Goal: Transaction & Acquisition: Purchase product/service

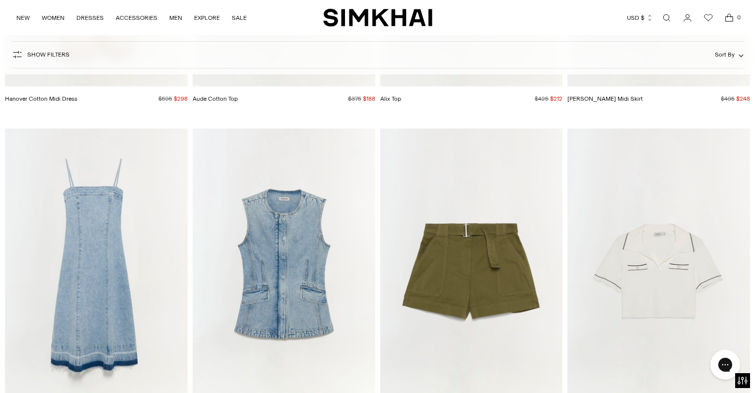
scroll to position [6576, 0]
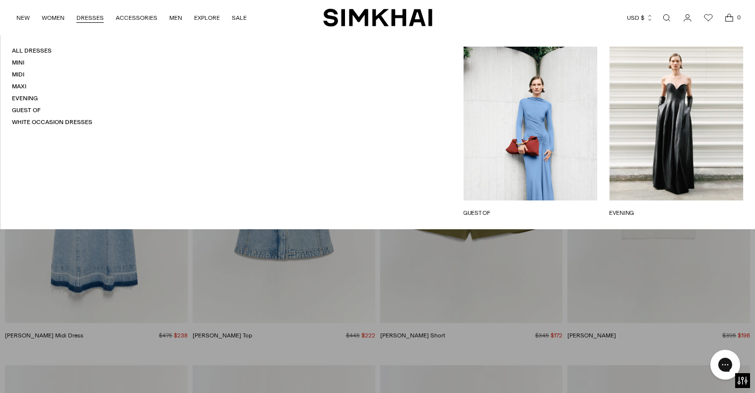
click at [90, 18] on link "DRESSES" at bounding box center [89, 18] width 27 height 22
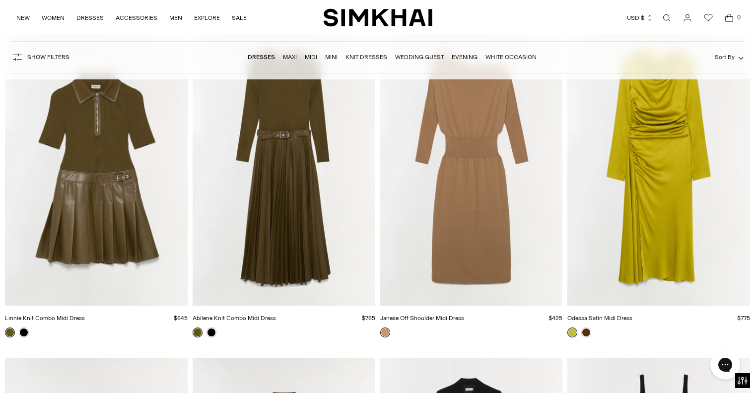
scroll to position [3644, 0]
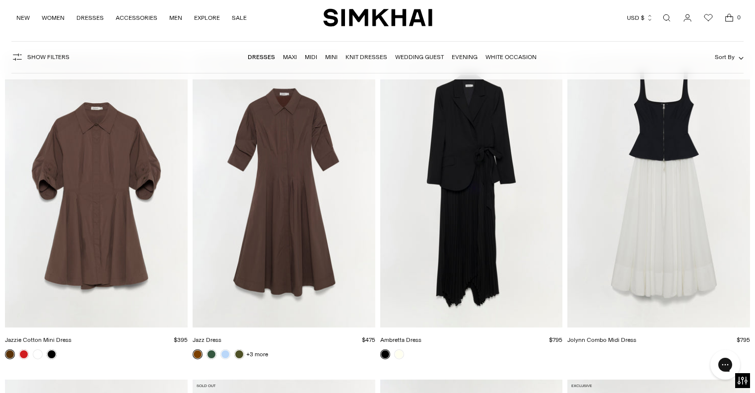
click at [0, 0] on img "Jazz Dress" at bounding box center [0, 0] width 0 height 0
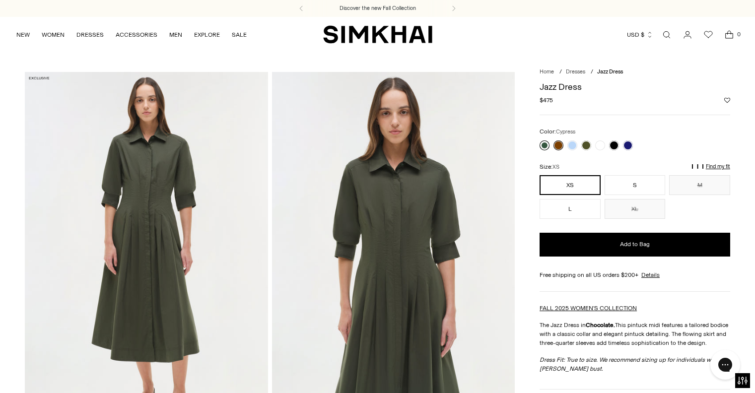
click at [544, 145] on link at bounding box center [544, 145] width 10 height 10
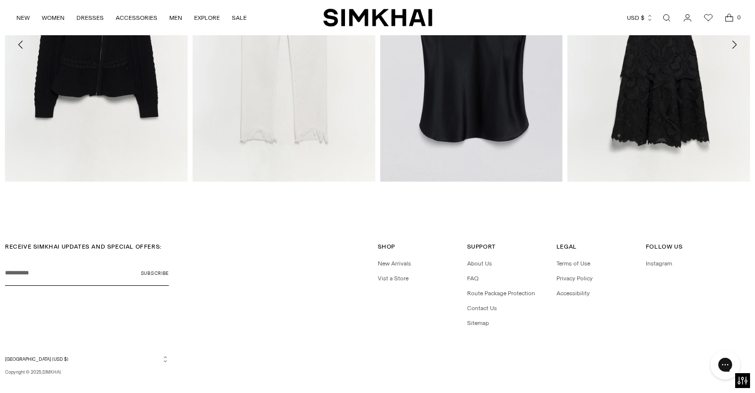
scroll to position [1677, 0]
